Goal: Find specific page/section: Find specific page/section

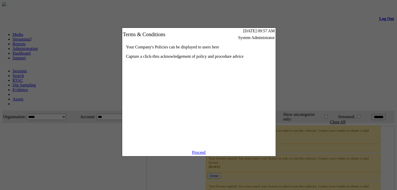
click at [201, 155] on link "Proceed" at bounding box center [199, 153] width 14 height 4
